Goal: Navigation & Orientation: Find specific page/section

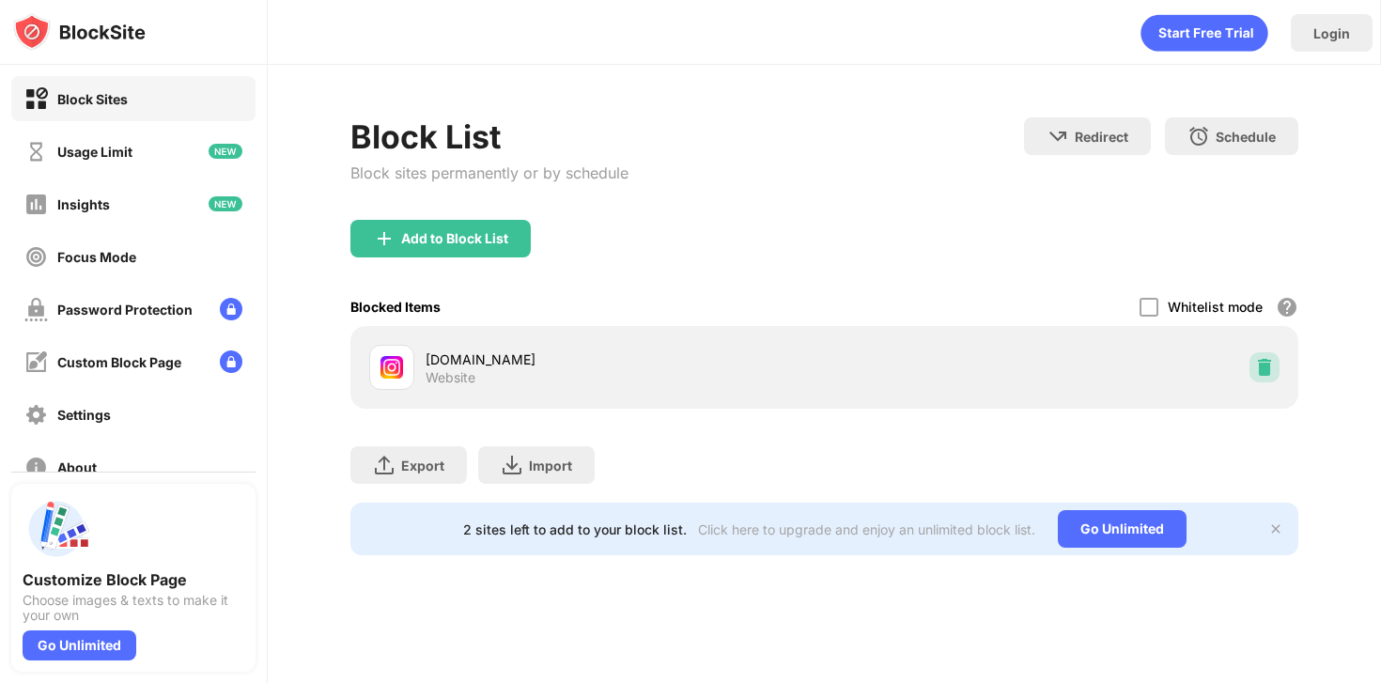
click at [1271, 378] on div at bounding box center [1264, 367] width 30 height 30
